Goal: Information Seeking & Learning: Learn about a topic

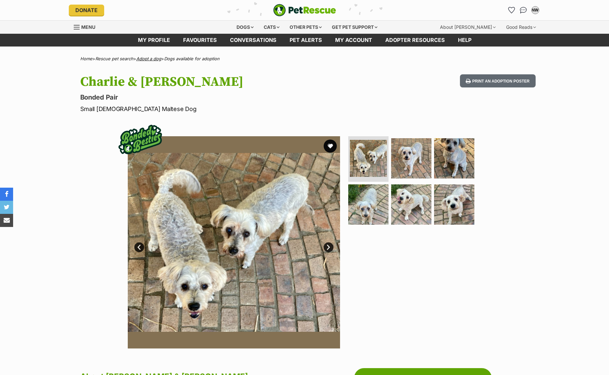
click at [153, 57] on link "Adopt a dog" at bounding box center [148, 58] width 25 height 5
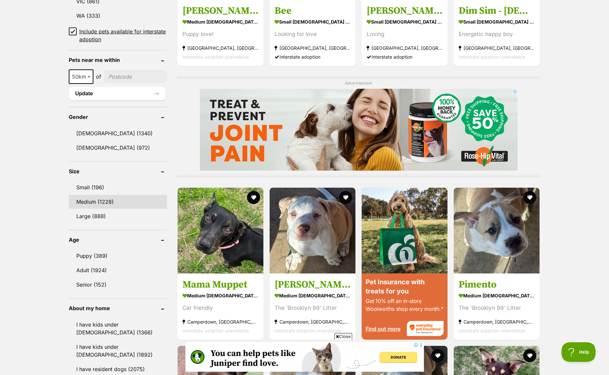
click at [99, 198] on link "Medium (1228)" at bounding box center [118, 202] width 98 height 14
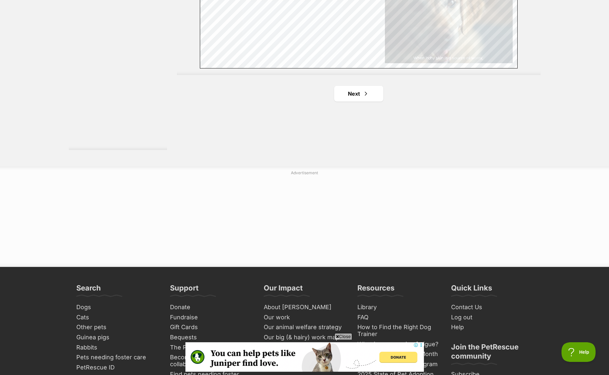
scroll to position [1213, 0]
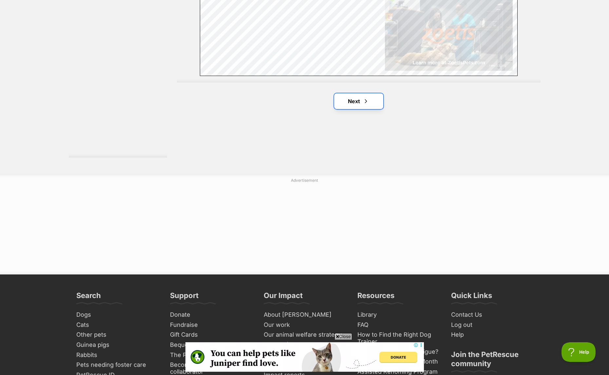
click at [367, 97] on link "Next" at bounding box center [358, 101] width 49 height 16
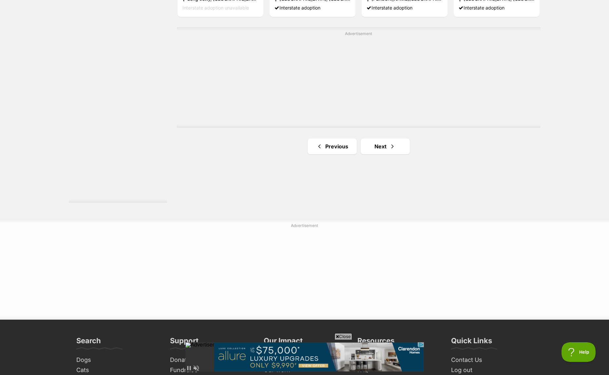
scroll to position [1180, 0]
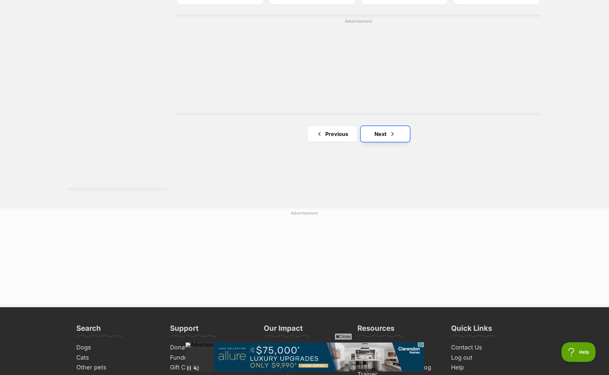
click at [387, 129] on link "Next" at bounding box center [385, 134] width 49 height 16
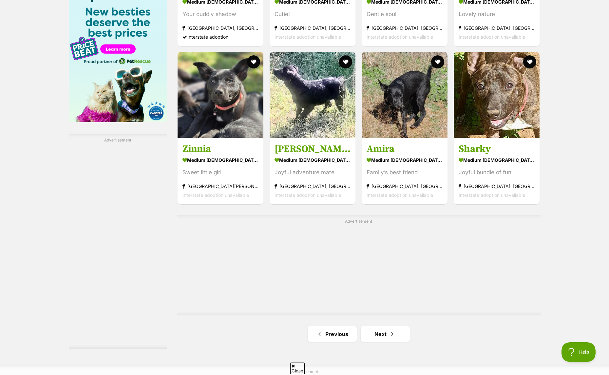
scroll to position [1049, 0]
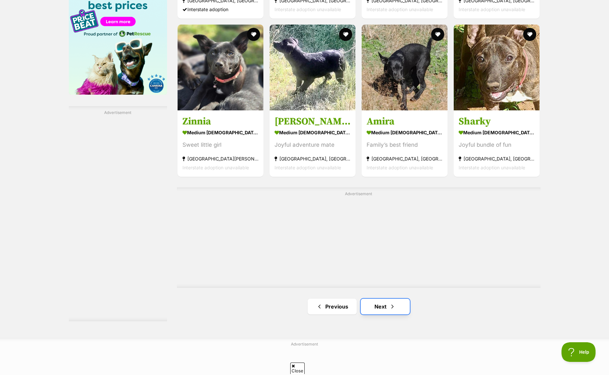
click at [380, 304] on link "Next" at bounding box center [385, 307] width 49 height 16
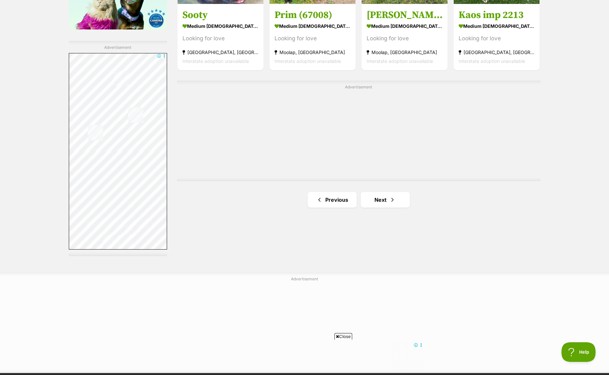
scroll to position [1115, 0]
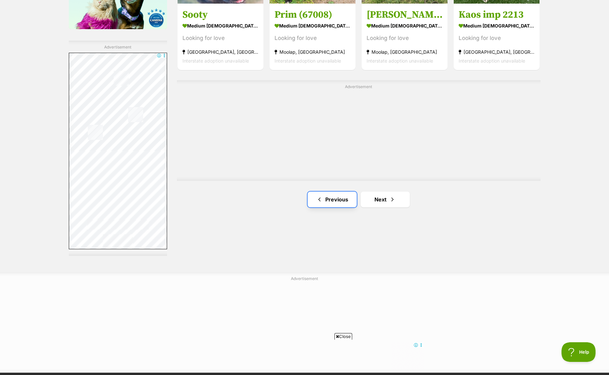
click at [338, 199] on link "Previous" at bounding box center [332, 200] width 49 height 16
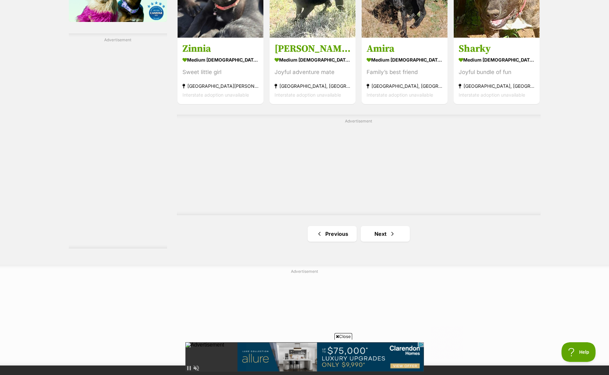
scroll to position [1180, 0]
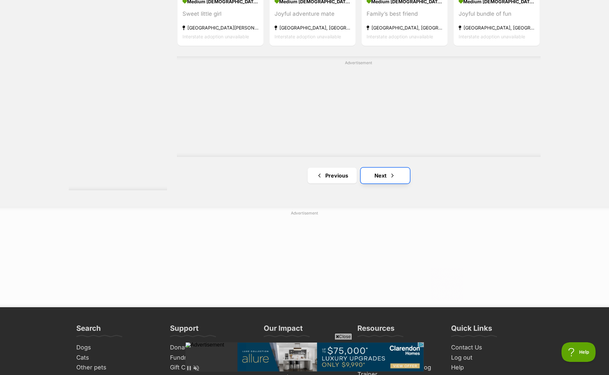
click at [392, 178] on span "Next page" at bounding box center [392, 176] width 7 height 8
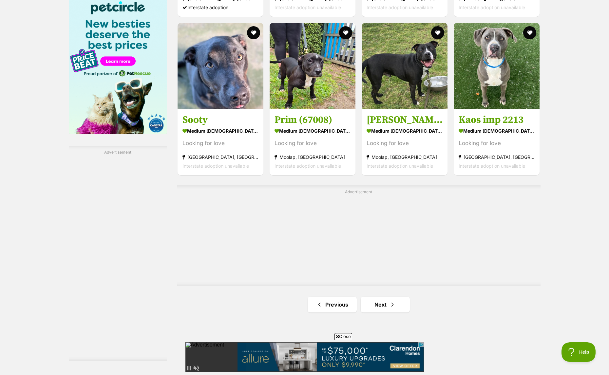
scroll to position [1115, 0]
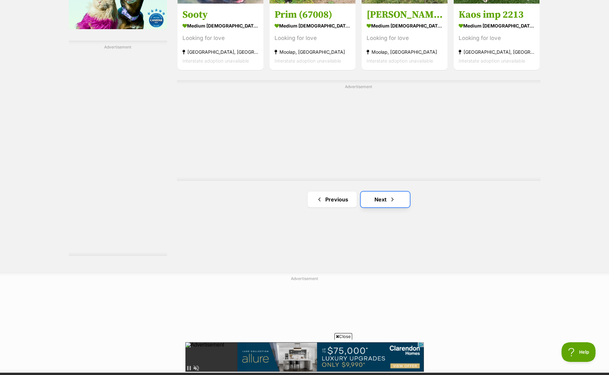
click at [394, 203] on span "Next page" at bounding box center [392, 200] width 7 height 8
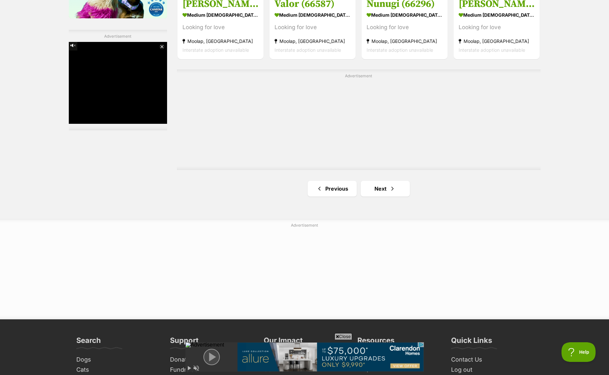
scroll to position [1180, 0]
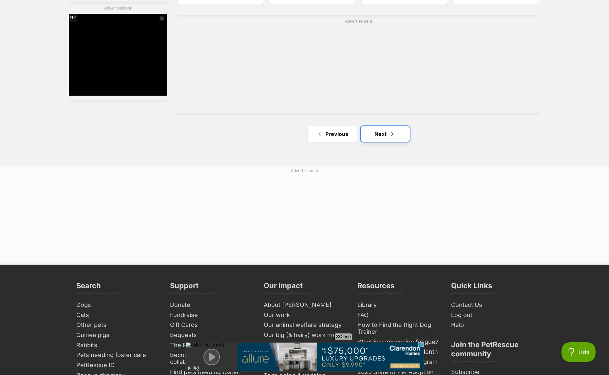
click at [395, 138] on span "Next page" at bounding box center [392, 134] width 7 height 8
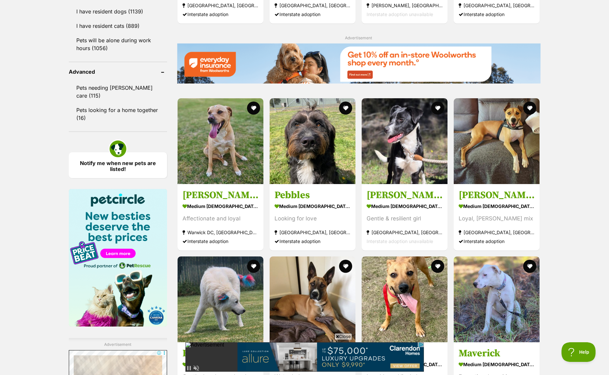
scroll to position [820, 0]
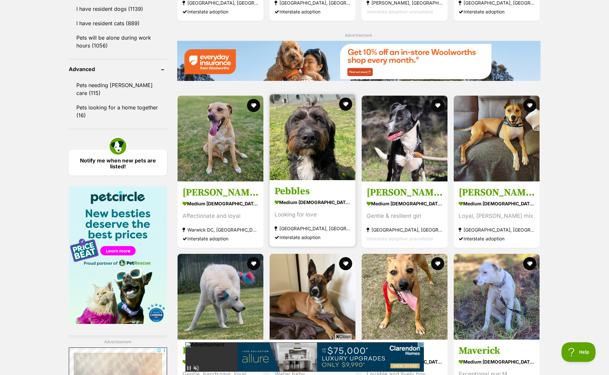
click at [305, 140] on img at bounding box center [313, 137] width 86 height 86
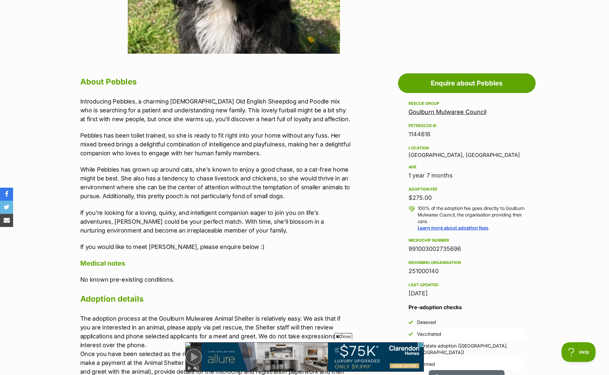
scroll to position [328, 0]
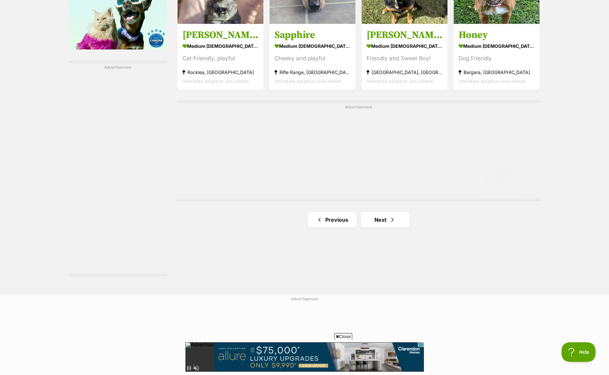
scroll to position [1115, 0]
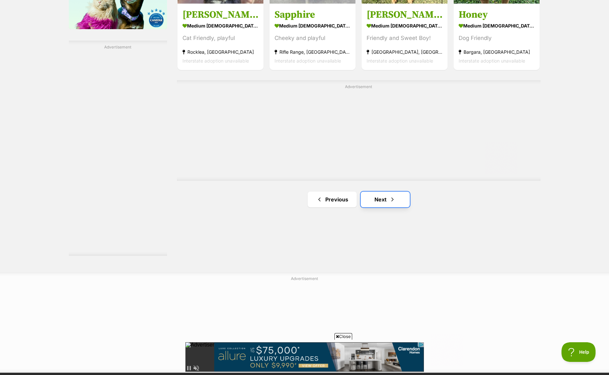
click at [372, 197] on link "Next" at bounding box center [385, 200] width 49 height 16
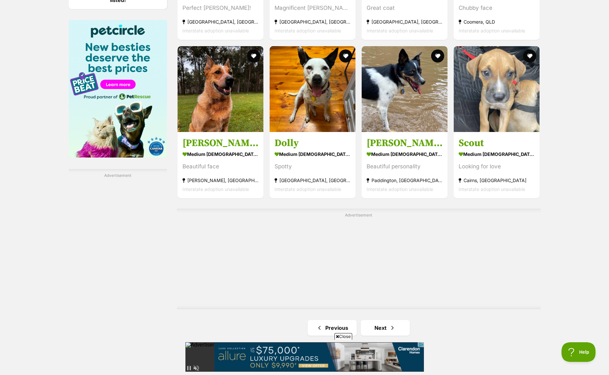
scroll to position [1049, 0]
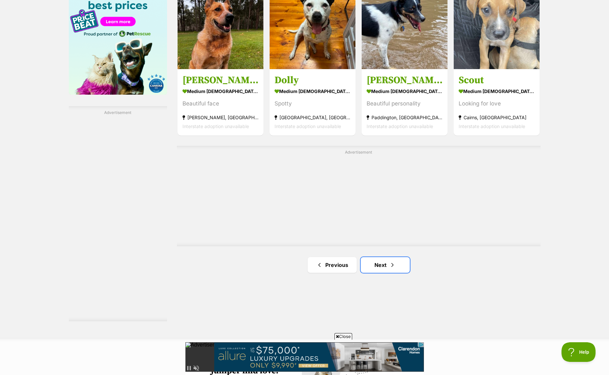
drag, startPoint x: 399, startPoint y: 267, endPoint x: 481, endPoint y: 277, distance: 82.6
click at [400, 267] on link "Next" at bounding box center [385, 265] width 49 height 16
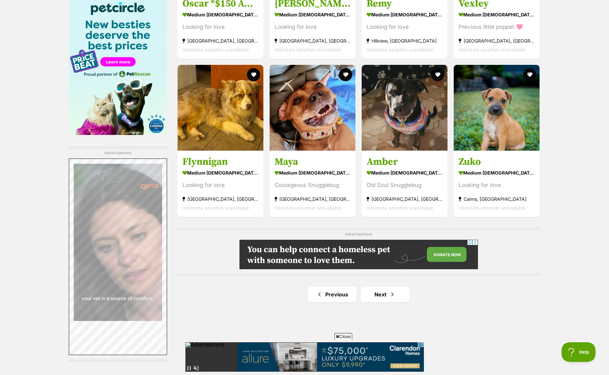
scroll to position [1016, 0]
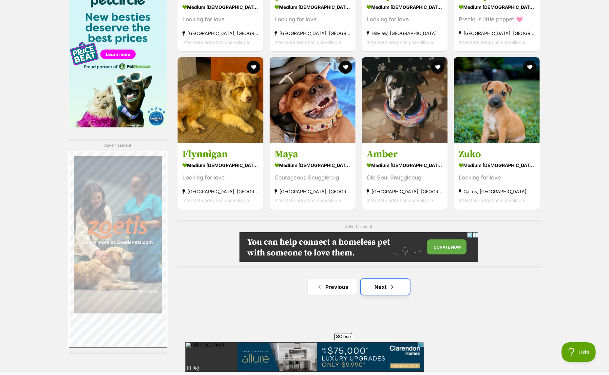
click at [404, 285] on link "Next" at bounding box center [385, 287] width 49 height 16
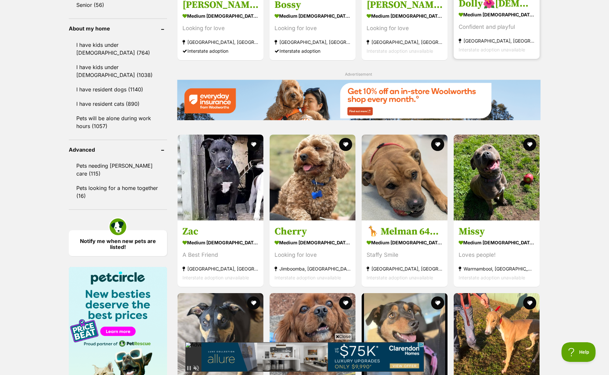
scroll to position [754, 0]
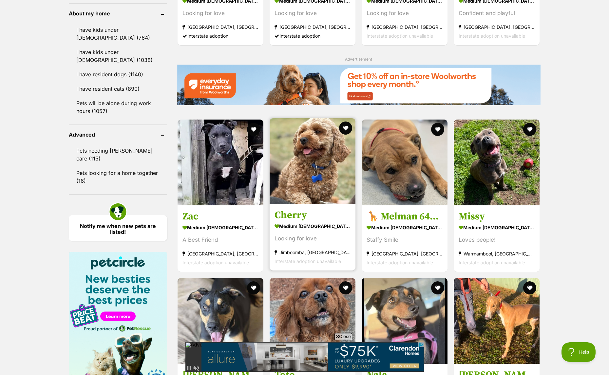
click at [327, 176] on img at bounding box center [313, 161] width 86 height 86
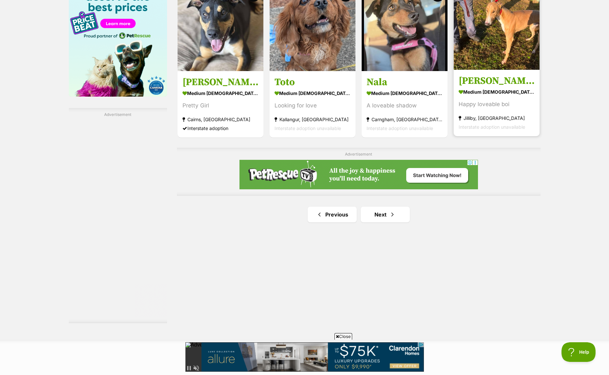
scroll to position [1049, 0]
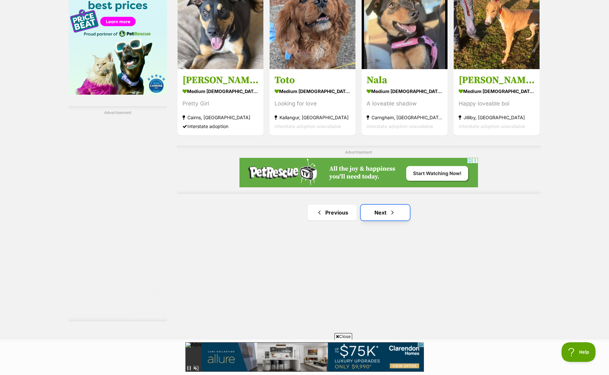
click at [399, 212] on link "Next" at bounding box center [385, 213] width 49 height 16
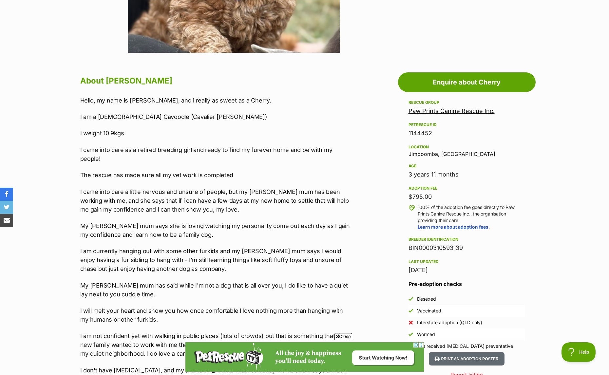
scroll to position [361, 0]
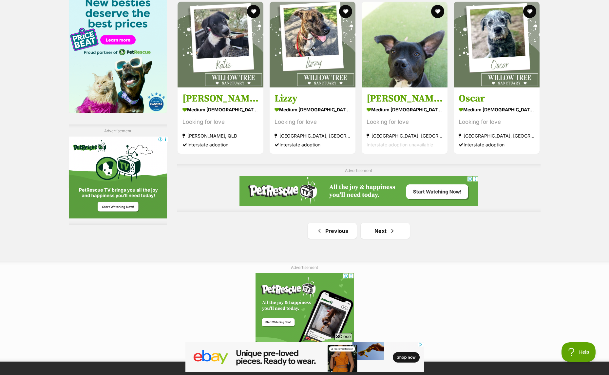
scroll to position [1049, 0]
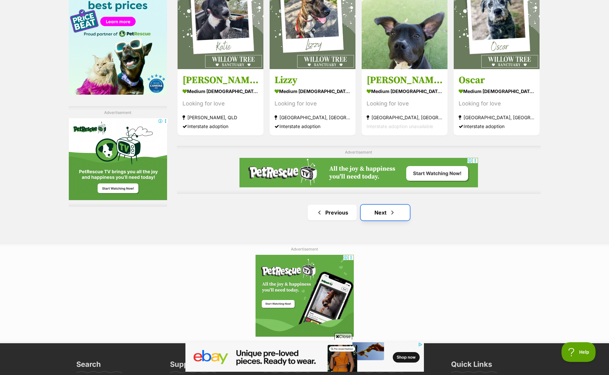
click at [385, 215] on link "Next" at bounding box center [385, 213] width 49 height 16
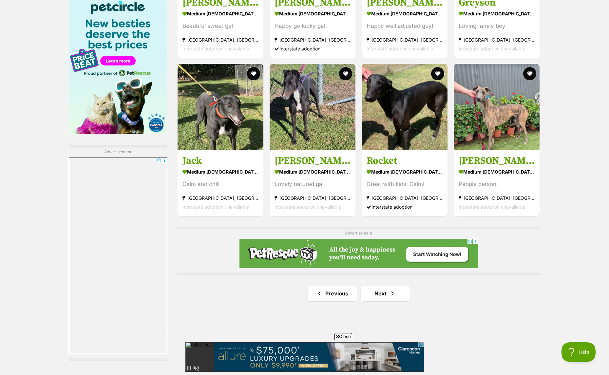
scroll to position [1016, 0]
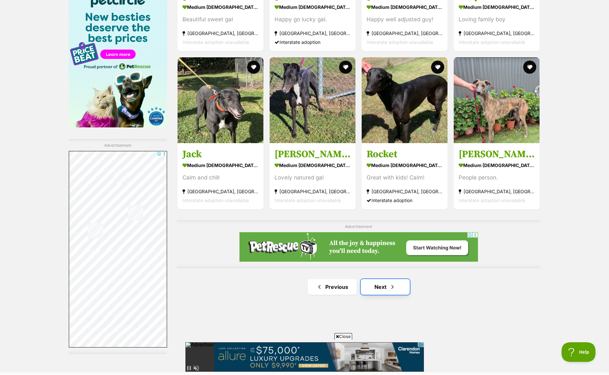
click at [375, 289] on link "Next" at bounding box center [385, 287] width 49 height 16
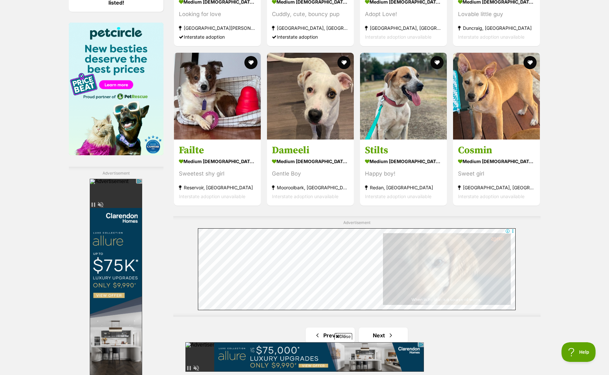
scroll to position [1049, 0]
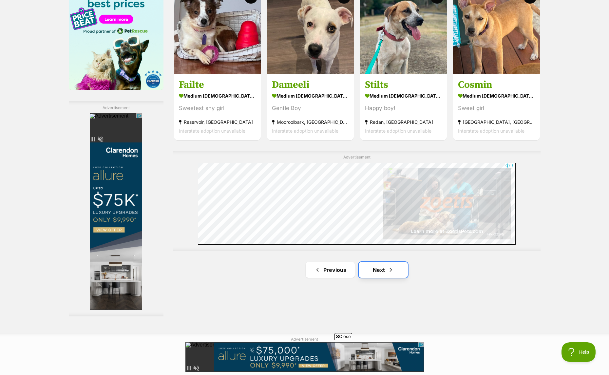
click at [383, 277] on link "Next" at bounding box center [383, 270] width 49 height 16
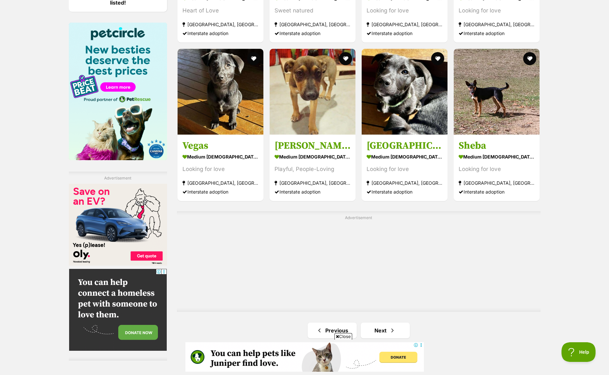
scroll to position [1082, 0]
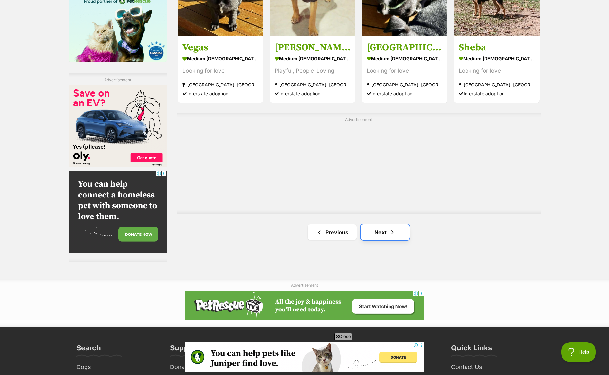
click at [383, 234] on link "Next" at bounding box center [385, 233] width 49 height 16
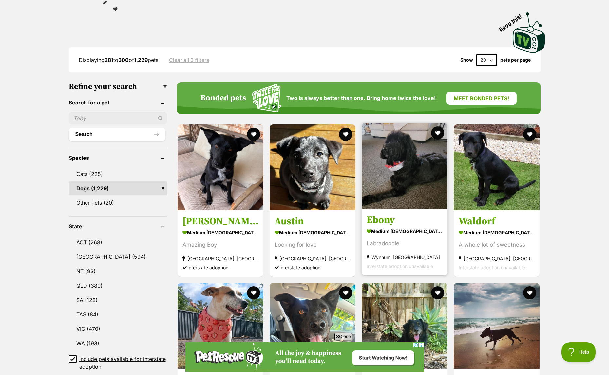
click at [393, 174] on img at bounding box center [405, 166] width 86 height 86
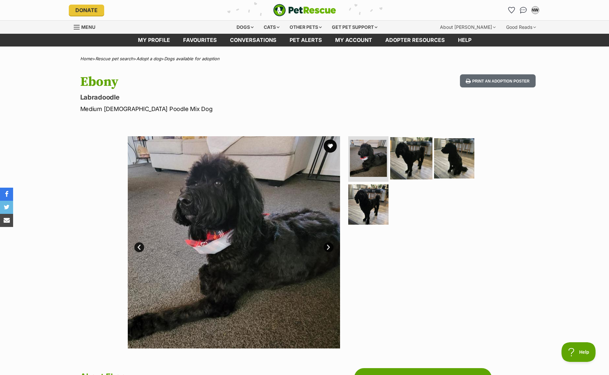
click at [406, 164] on img at bounding box center [411, 158] width 42 height 42
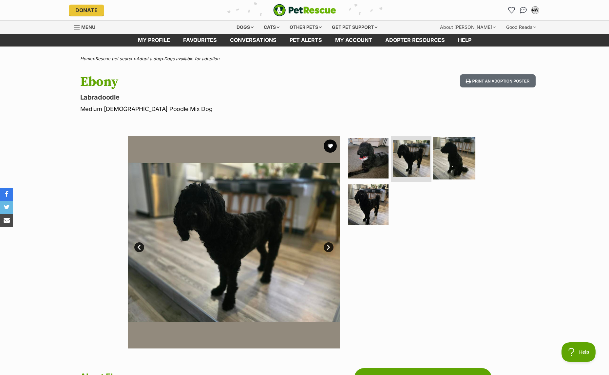
click at [461, 169] on img at bounding box center [454, 158] width 42 height 42
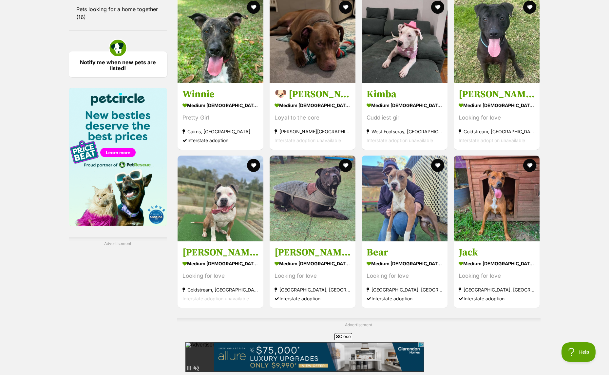
scroll to position [1049, 0]
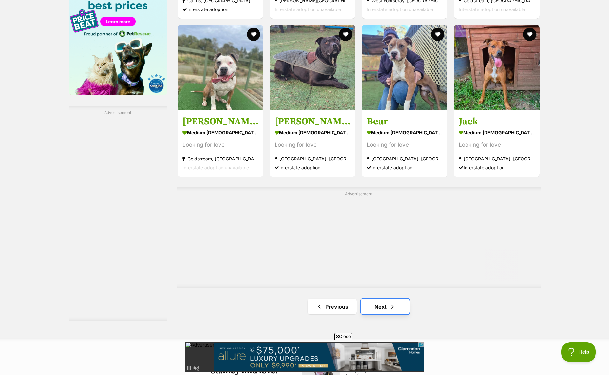
click at [405, 311] on link "Next" at bounding box center [385, 307] width 49 height 16
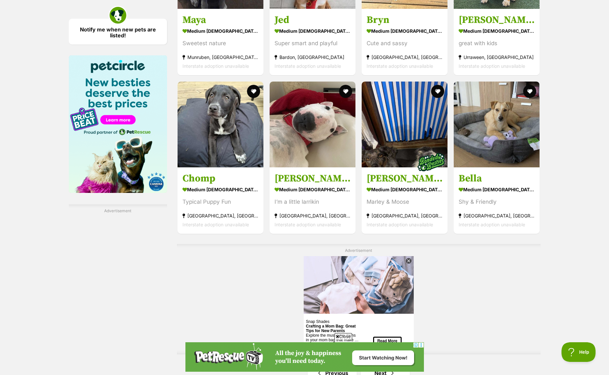
scroll to position [1115, 0]
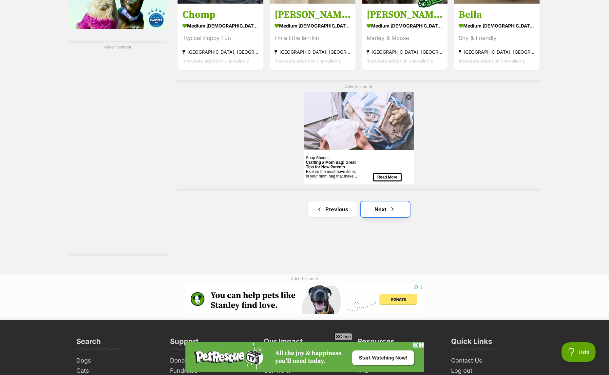
click at [388, 209] on link "Next" at bounding box center [385, 210] width 49 height 16
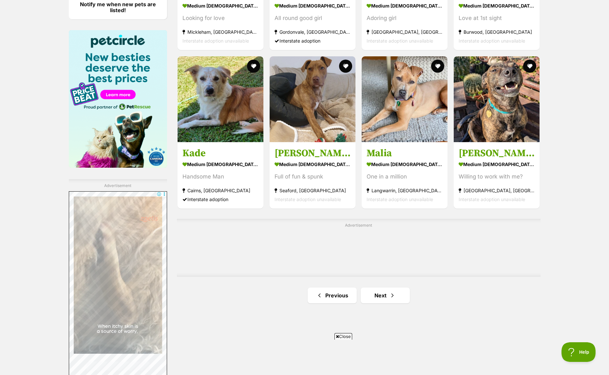
scroll to position [984, 0]
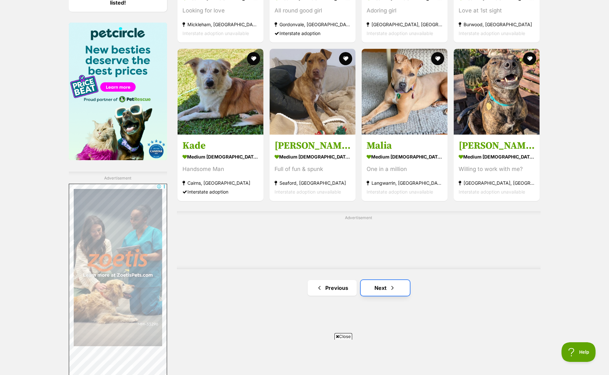
click at [395, 289] on span "Next page" at bounding box center [392, 288] width 7 height 8
